Goal: Navigation & Orientation: Find specific page/section

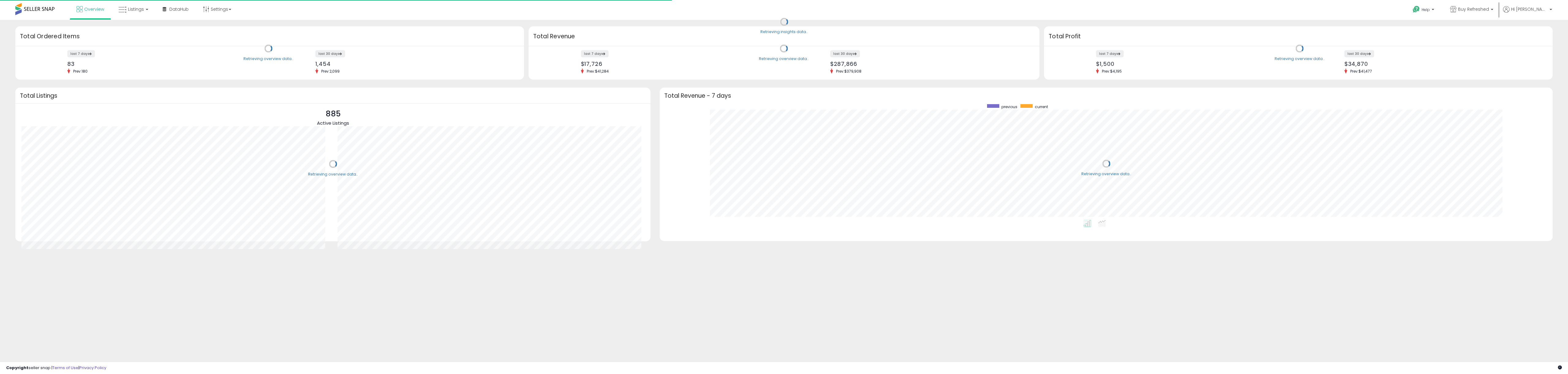
scroll to position [115, 881]
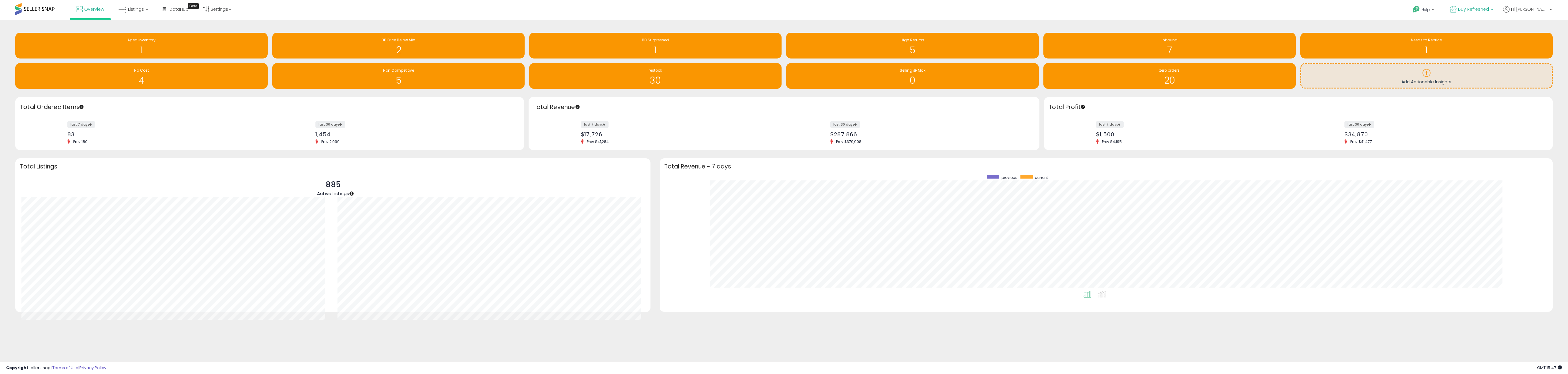
click at [1489, 10] on span "Buy Refreshed" at bounding box center [1473, 9] width 31 height 6
click at [1446, 42] on span "Buy Refreshed CA" at bounding box center [1427, 43] width 40 height 5
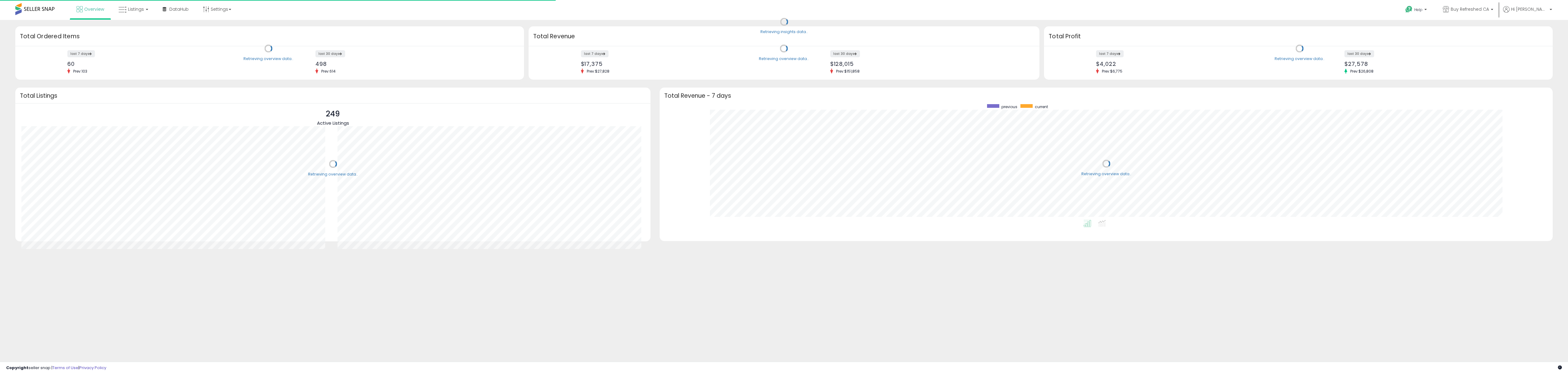
scroll to position [115, 881]
